Goal: Task Accomplishment & Management: Use online tool/utility

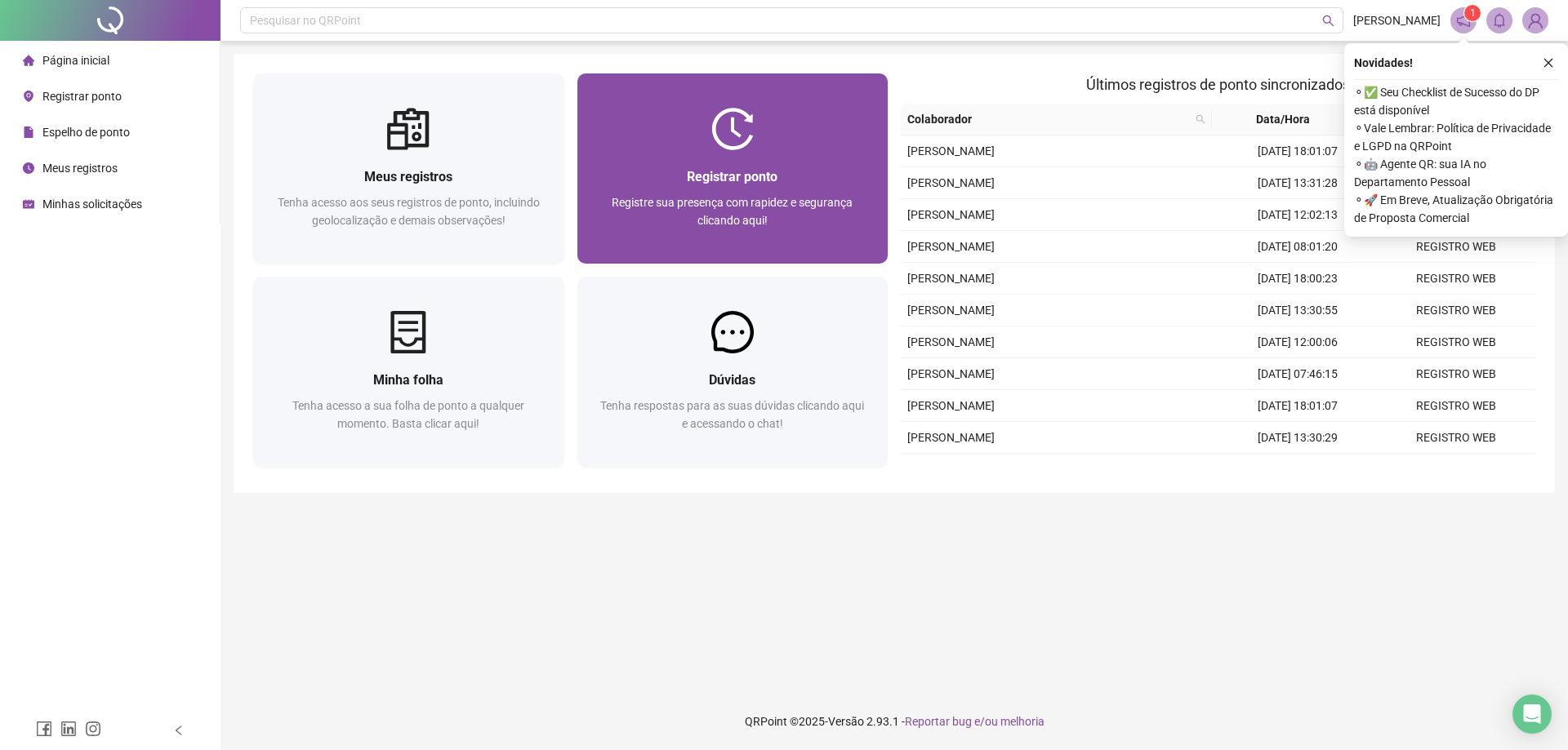
click at [635, 118] on div at bounding box center [733, 129] width 311 height 42
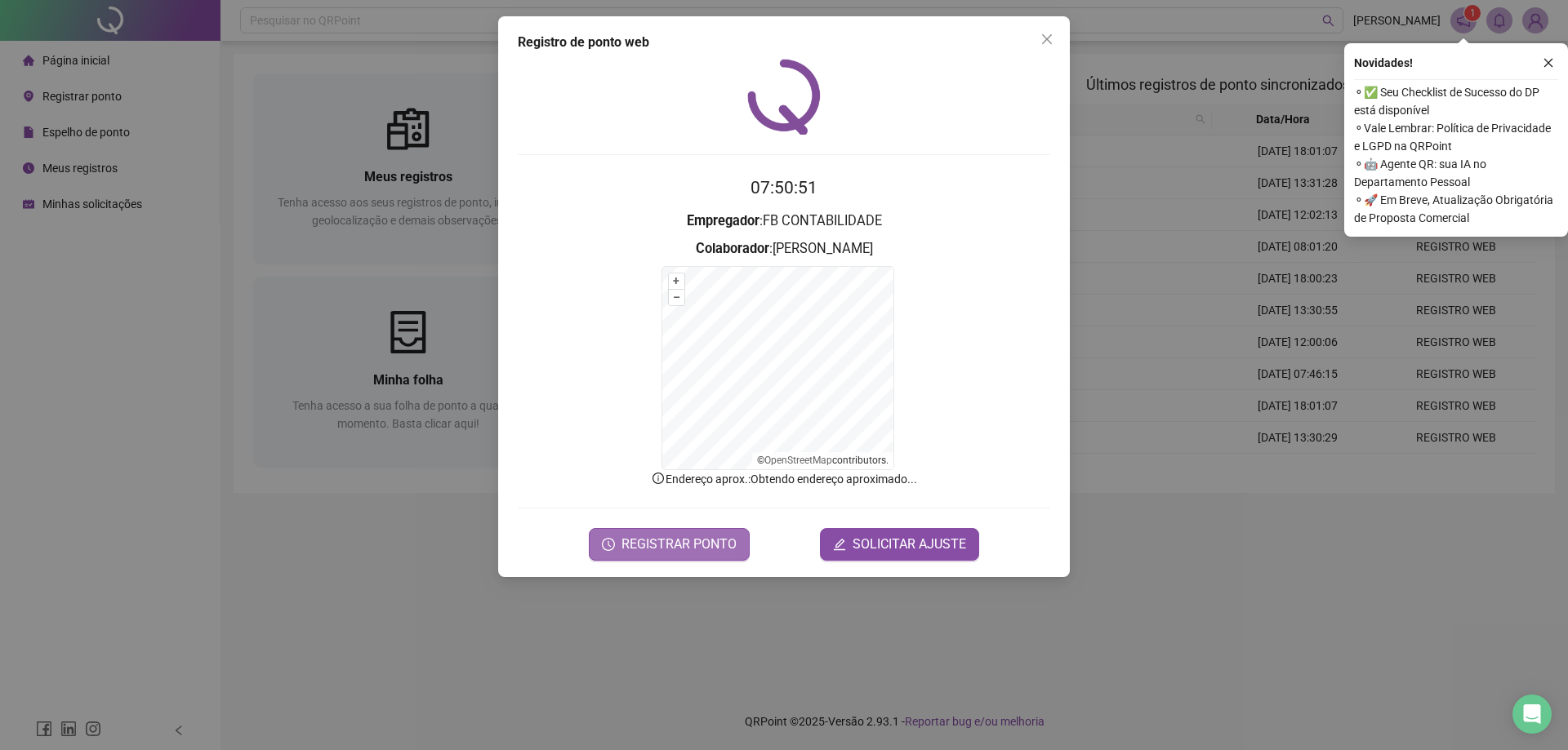
click at [675, 537] on span "REGISTRAR PONTO" at bounding box center [679, 545] width 115 height 19
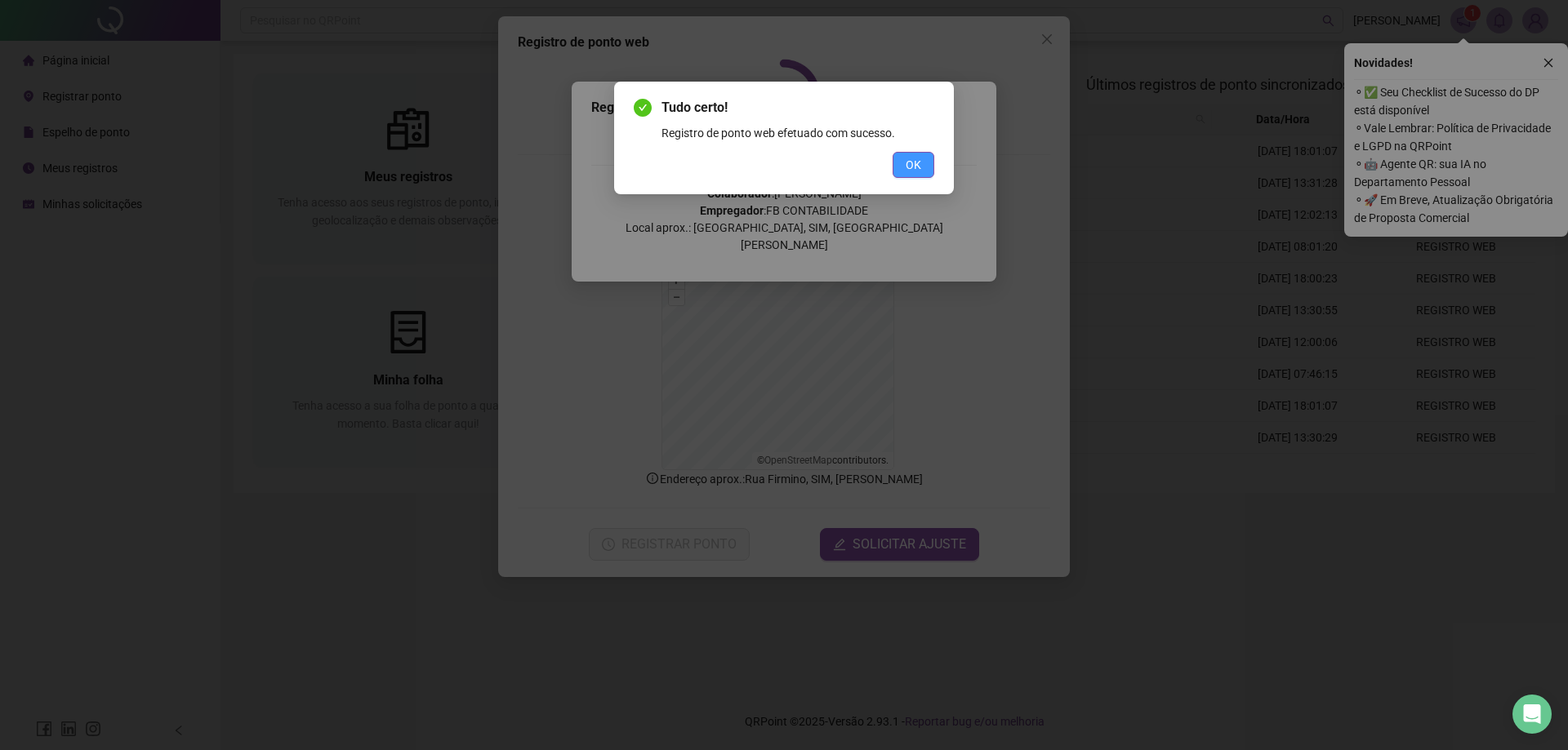
click at [929, 168] on button "OK" at bounding box center [913, 165] width 41 height 26
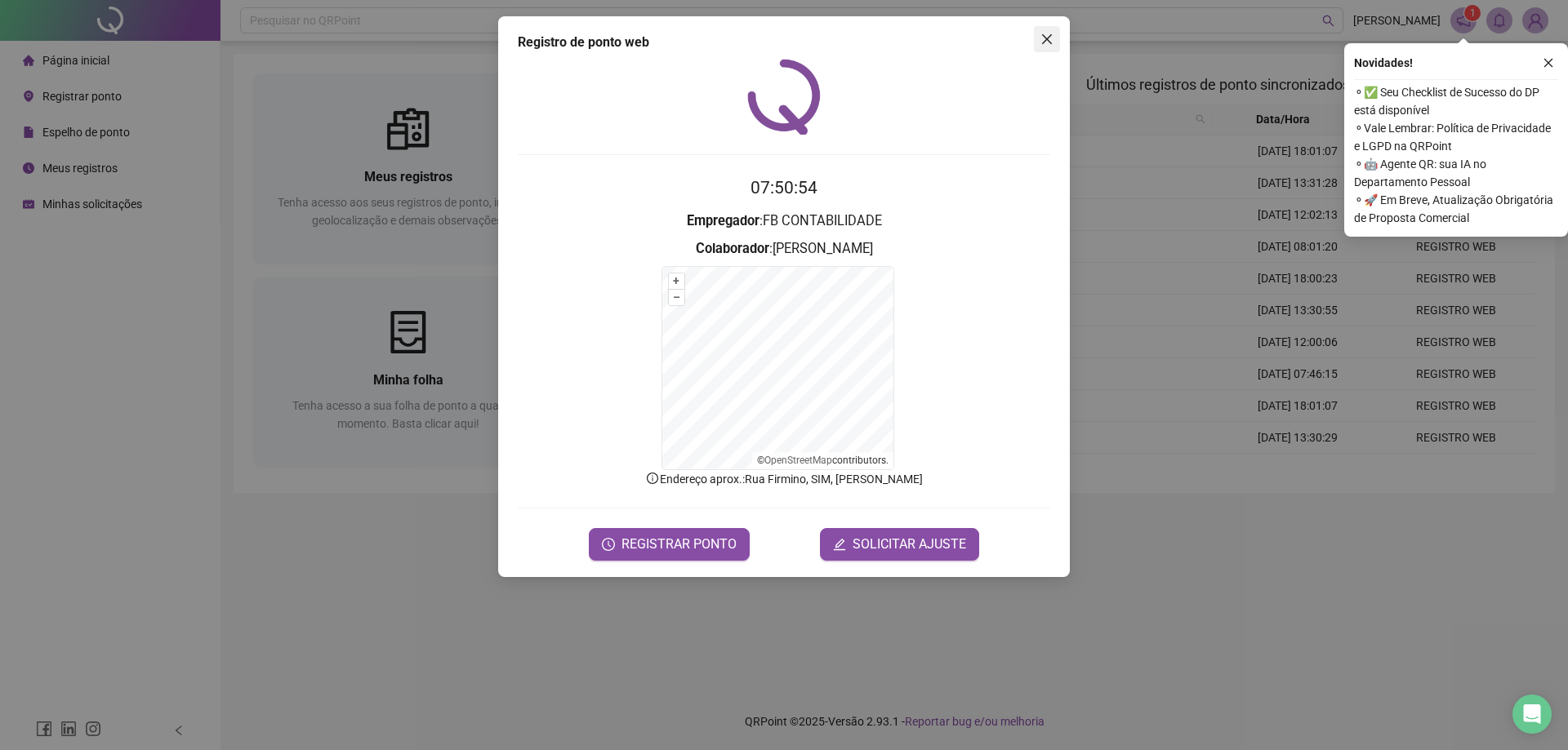
click at [1040, 39] on span "Close" at bounding box center [1046, 40] width 26 height 13
